Goal: Task Accomplishment & Management: Use online tool/utility

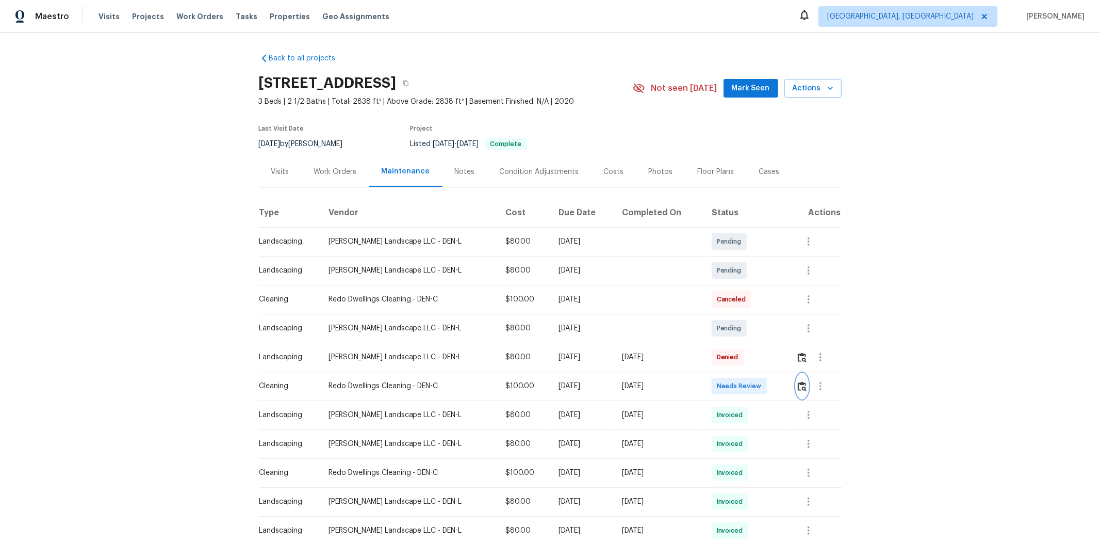
click at [592, 346] on img "button" at bounding box center [802, 386] width 9 height 10
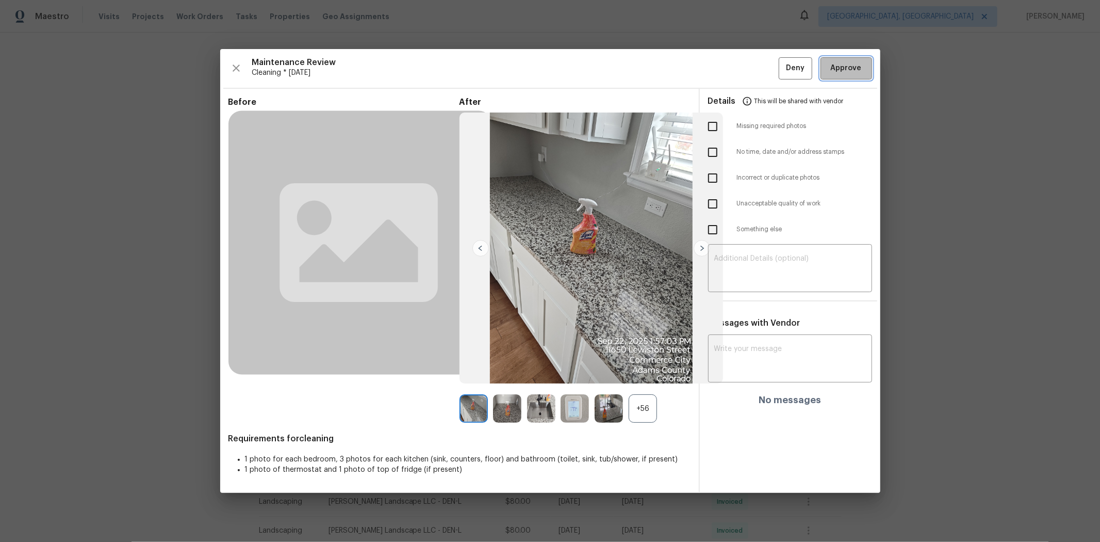
click at [592, 70] on button "Approve" at bounding box center [847, 68] width 52 height 22
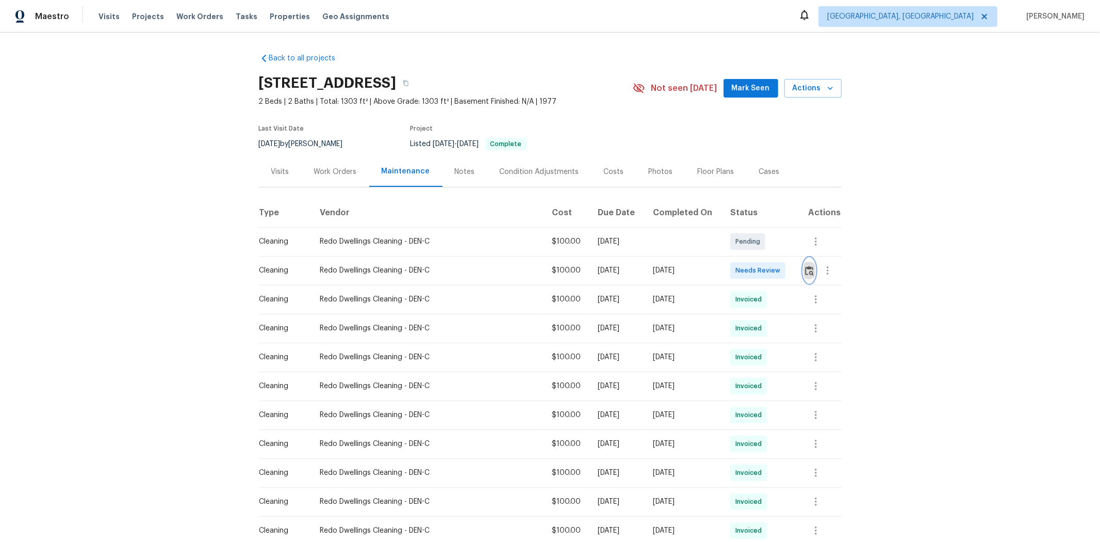
click at [782, 272] on img "button" at bounding box center [809, 271] width 9 height 10
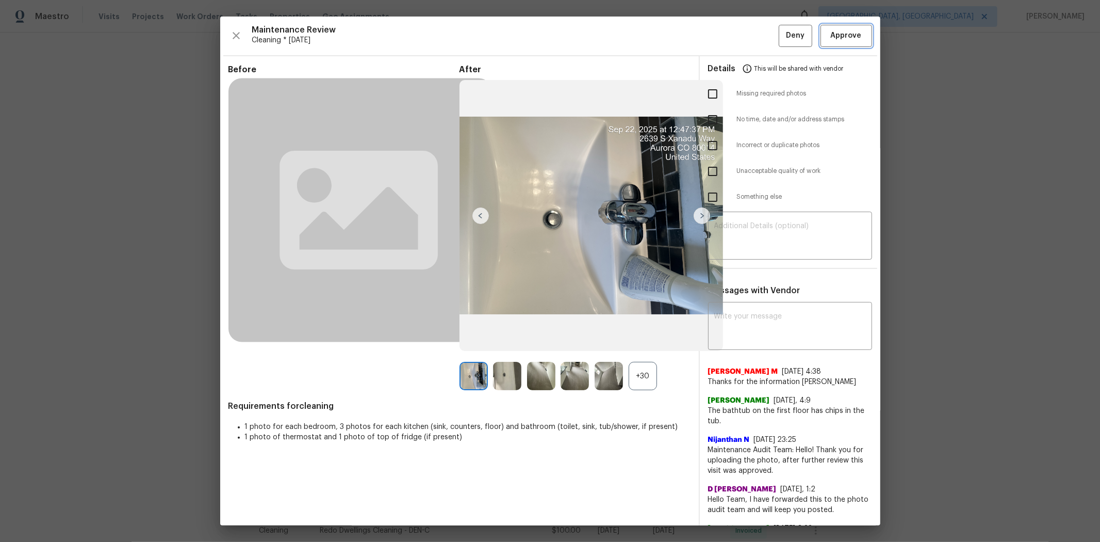
click at [782, 44] on button "Approve" at bounding box center [847, 36] width 52 height 22
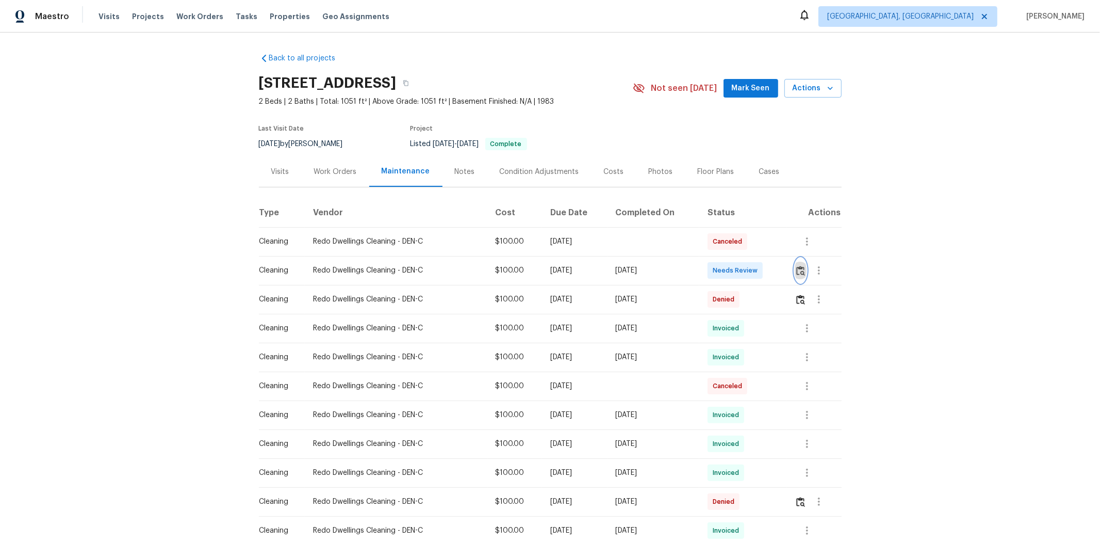
click at [782, 273] on img "button" at bounding box center [800, 271] width 9 height 10
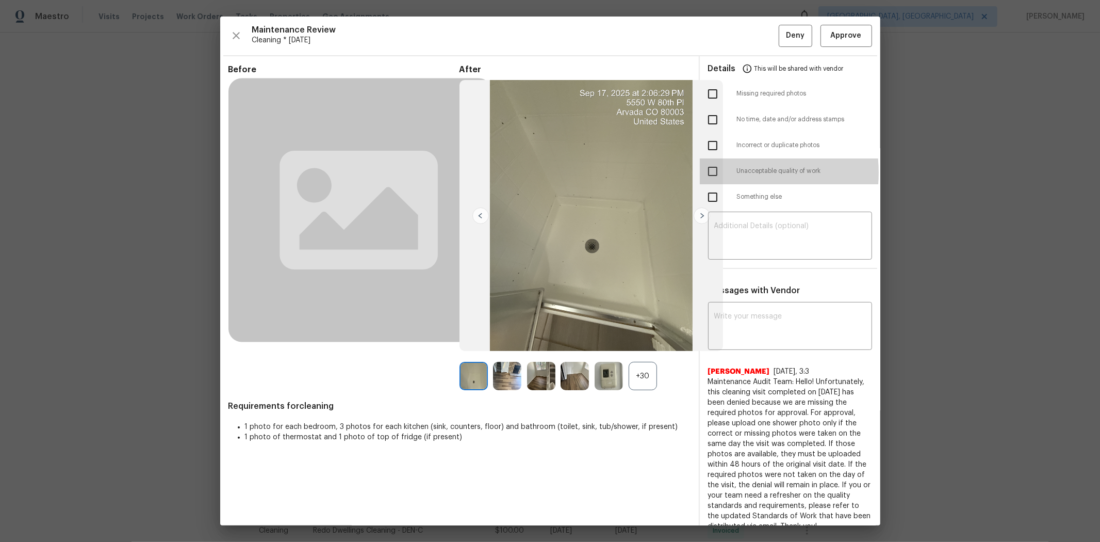
click at [710, 173] on input "checkbox" at bounding box center [713, 171] width 22 height 22
checkbox input "true"
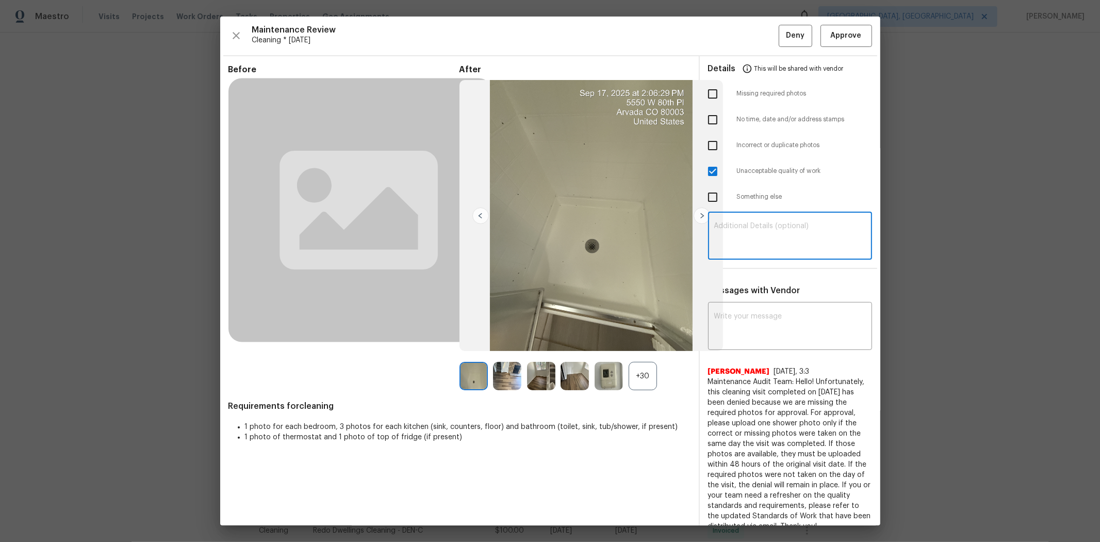
click at [782, 232] on textarea at bounding box center [790, 236] width 152 height 29
paste textarea "Maintenance Audit Team: Hello! Unfortunately, this cleaning visit completed on …"
type textarea "Maintenance Audit Team: Hello! Unfortunately, this cleaning visit completed on …"
click at [782, 327] on textarea at bounding box center [790, 327] width 152 height 29
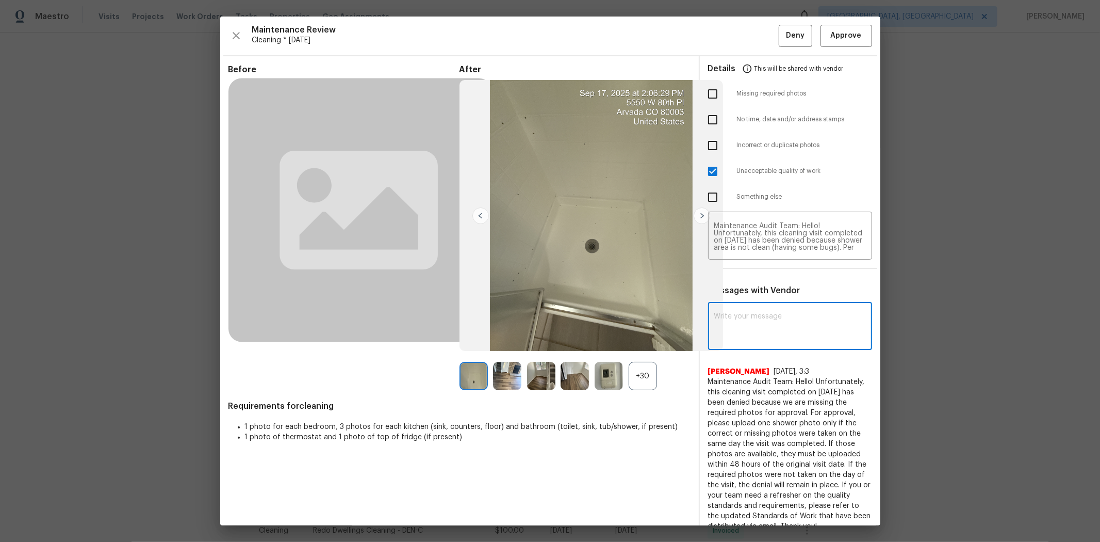
paste textarea "Maintenance Audit Team: Hello! Unfortunately, this cleaning visit completed on …"
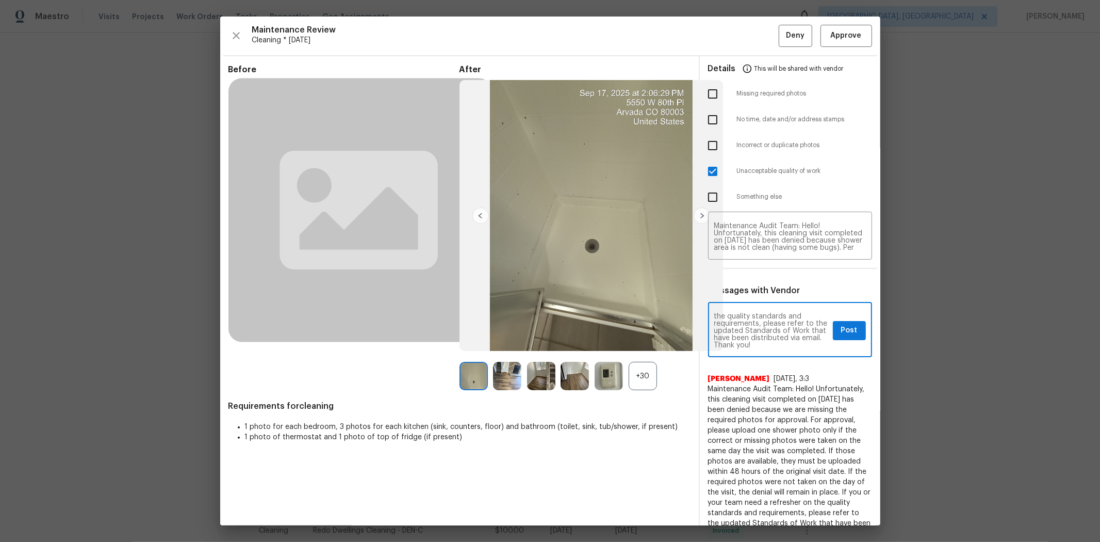
type textarea "Maintenance Audit Team: Hello! Unfortunately, this cleaning visit completed on …"
click at [782, 321] on button "Post" at bounding box center [849, 330] width 33 height 19
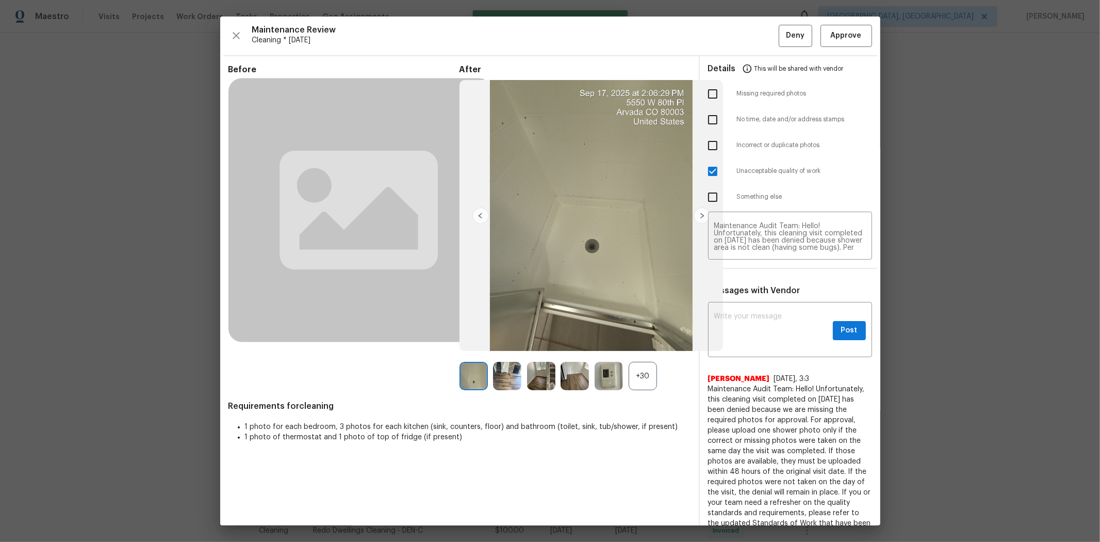
scroll to position [0, 0]
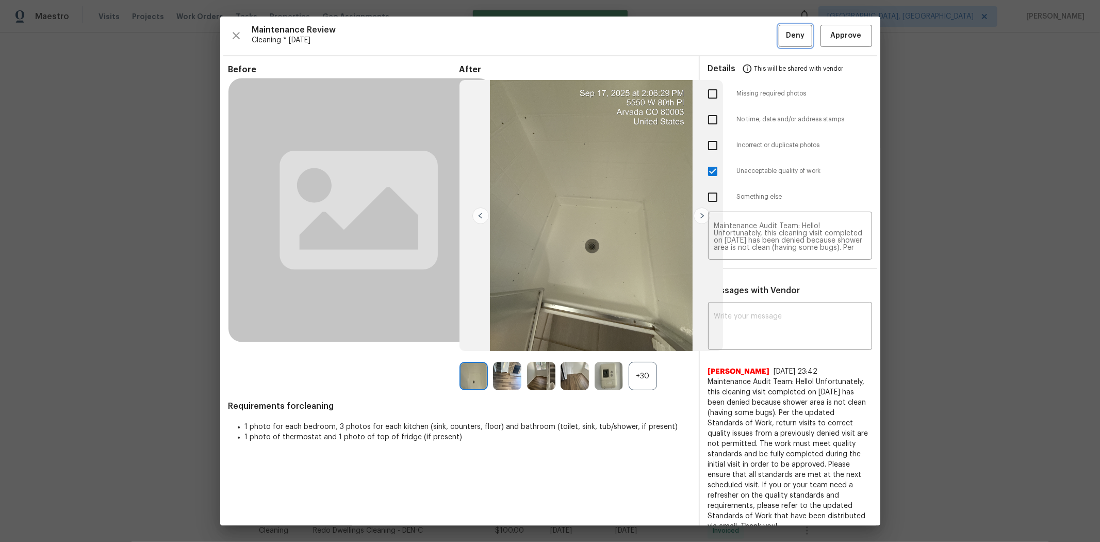
click at [782, 38] on span "Deny" at bounding box center [795, 35] width 19 height 13
